Goal: Navigation & Orientation: Understand site structure

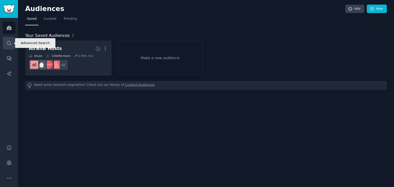
click at [6, 44] on icon "Sidebar" at bounding box center [8, 42] width 5 height 5
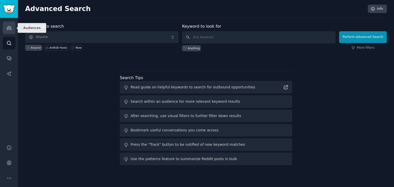
click at [12, 28] on link "Audiences" at bounding box center [9, 28] width 13 height 13
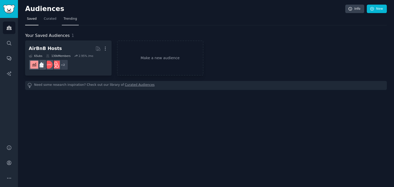
click at [68, 20] on span "Trending" at bounding box center [70, 19] width 13 height 5
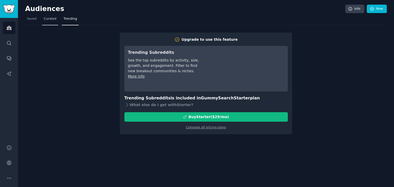
click at [55, 22] on link "Curated" at bounding box center [50, 20] width 16 height 11
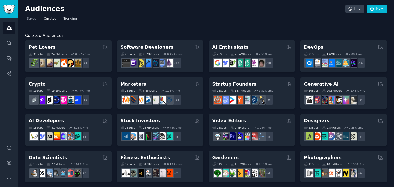
click at [69, 20] on span "Trending" at bounding box center [70, 19] width 13 height 5
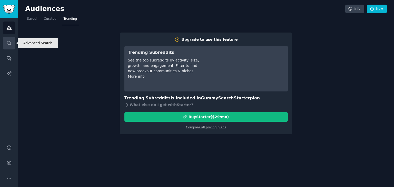
click at [12, 40] on link "Search" at bounding box center [9, 43] width 13 height 13
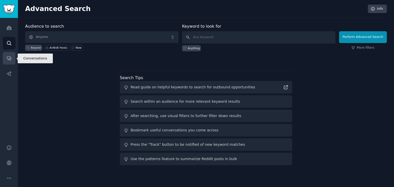
click at [10, 57] on icon "Sidebar" at bounding box center [9, 59] width 4 height 4
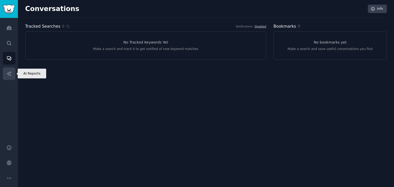
click at [11, 75] on icon "Sidebar" at bounding box center [8, 73] width 5 height 5
